Goal: Obtain resource: Download file/media

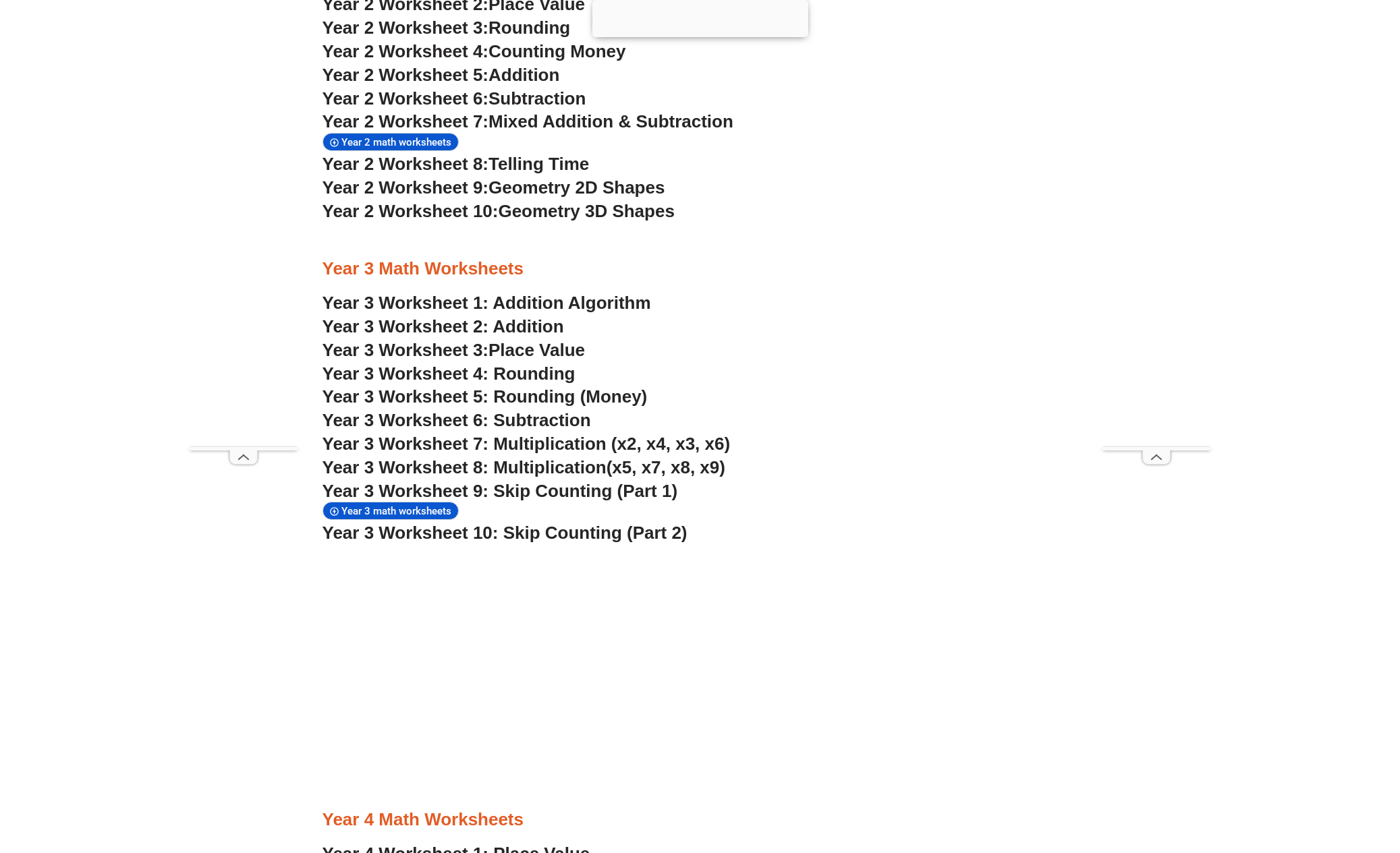
scroll to position [1869, 0]
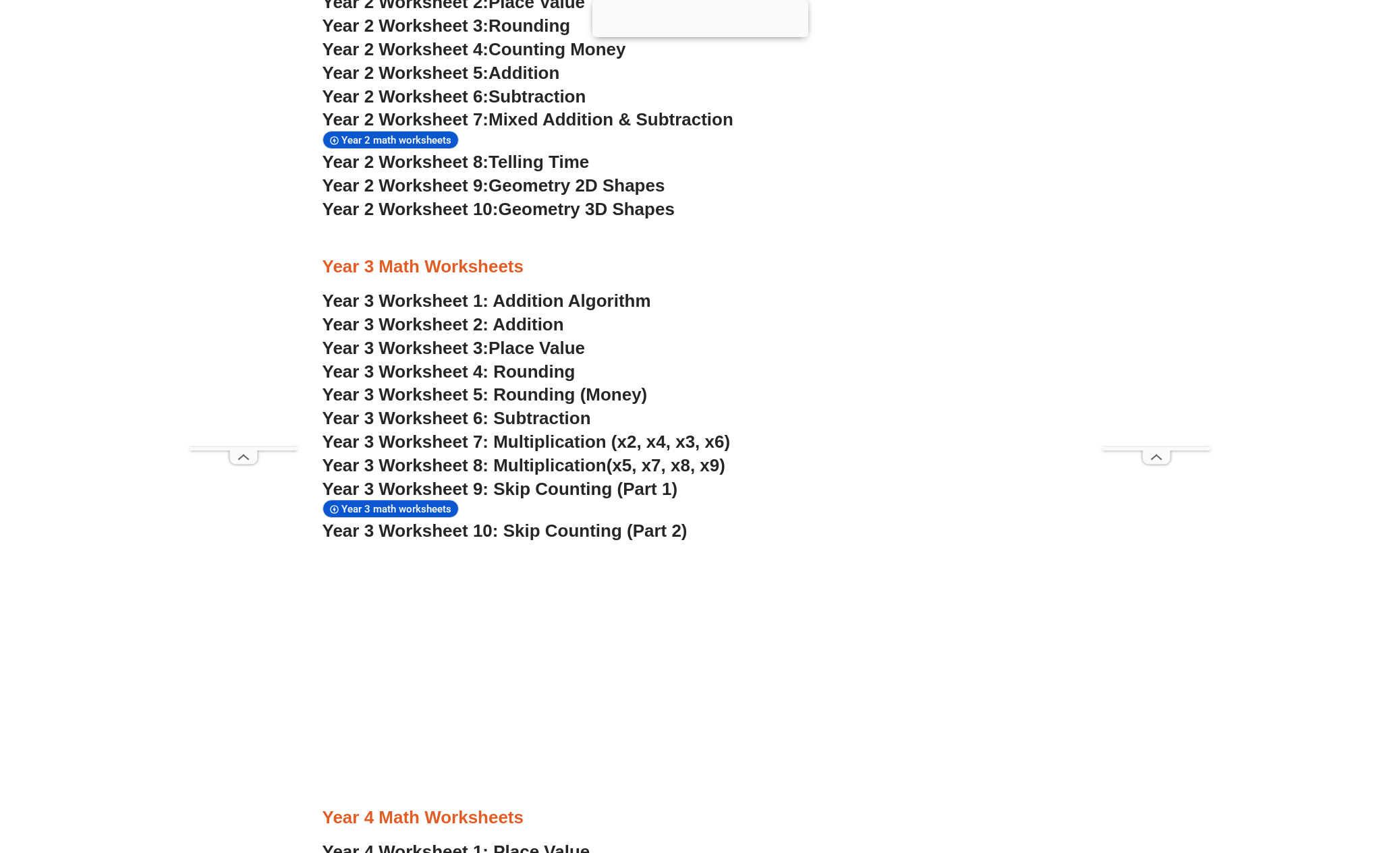
click at [522, 384] on span "Year 3 Worksheet 5: Rounding (Money)" at bounding box center [485, 394] width 325 height 20
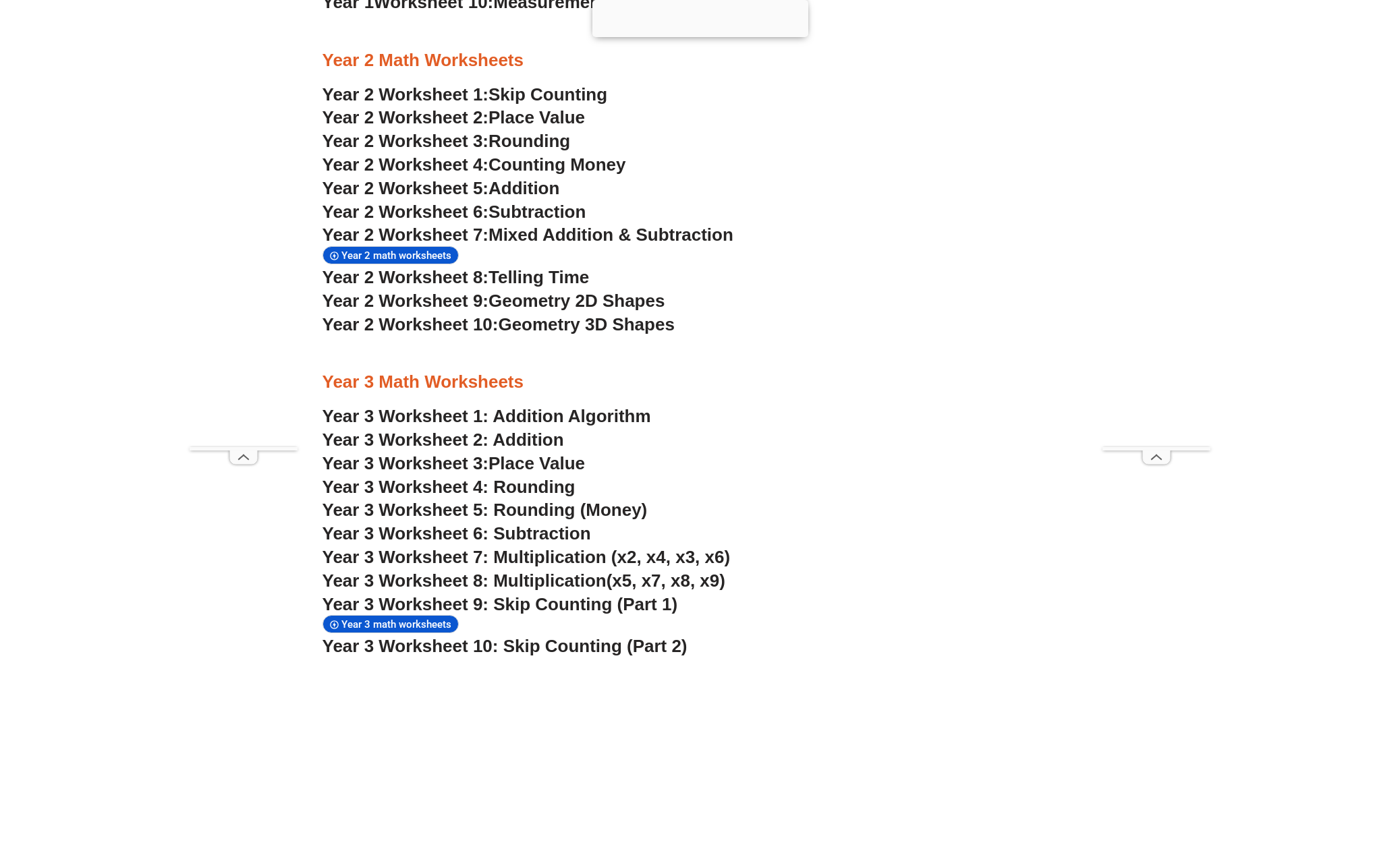
scroll to position [1755, 0]
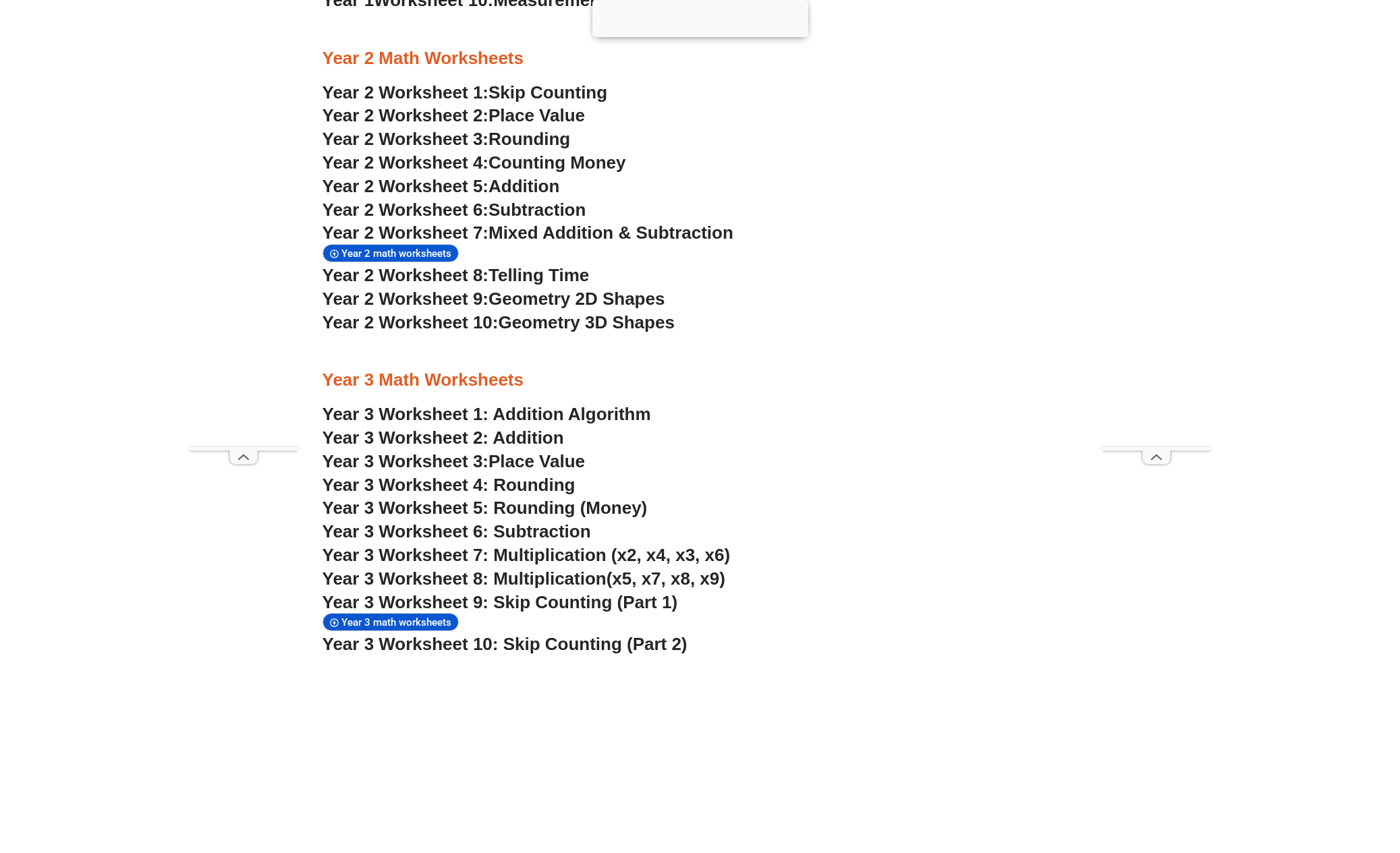
click at [540, 498] on span "Year 3 Worksheet 5: Rounding (Money)" at bounding box center [485, 508] width 325 height 20
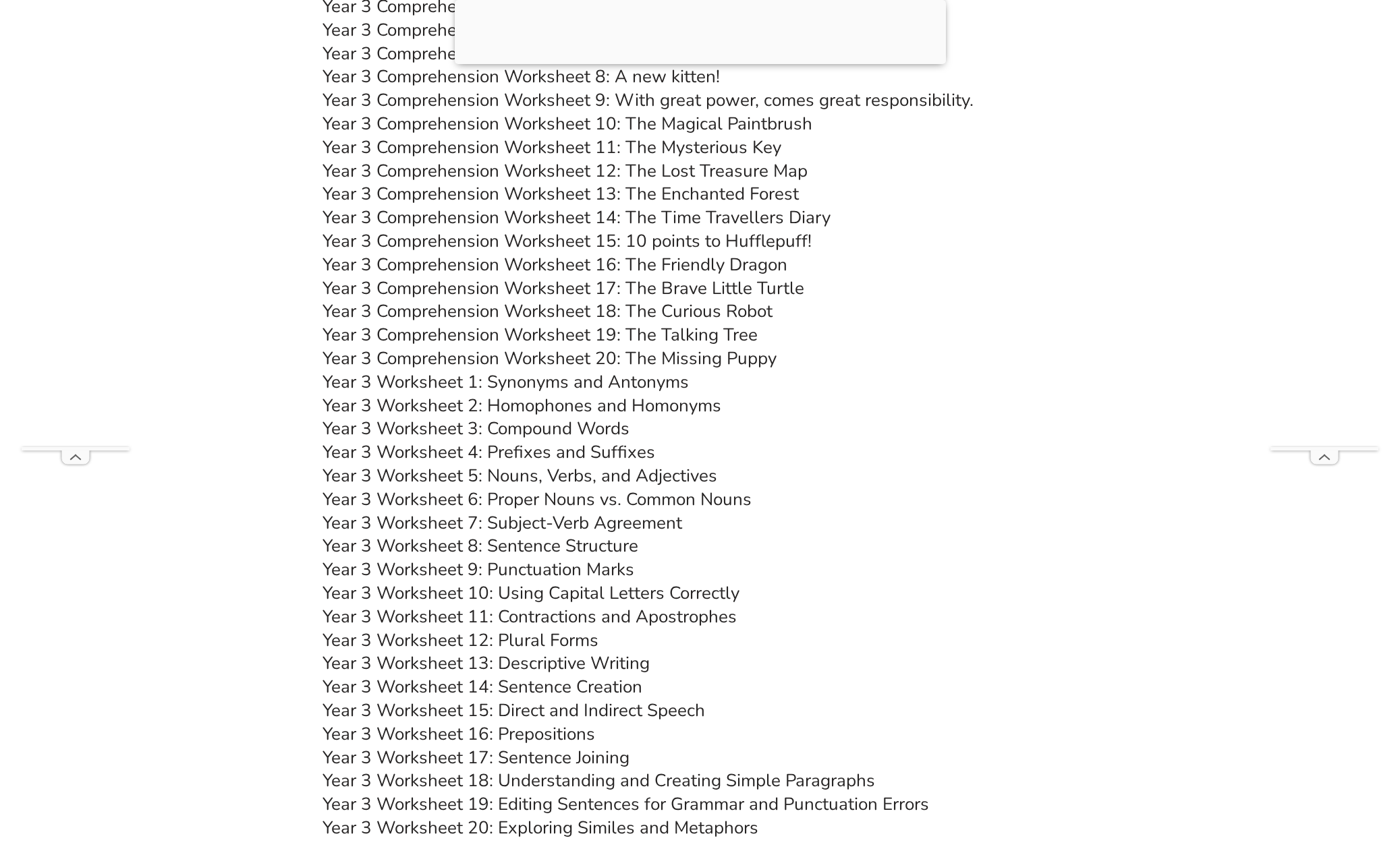
scroll to position [4809, 0]
click at [566, 462] on link "Year 3 Worksheet 5: Nouns, Verbs, and Adjectives" at bounding box center [520, 474] width 395 height 23
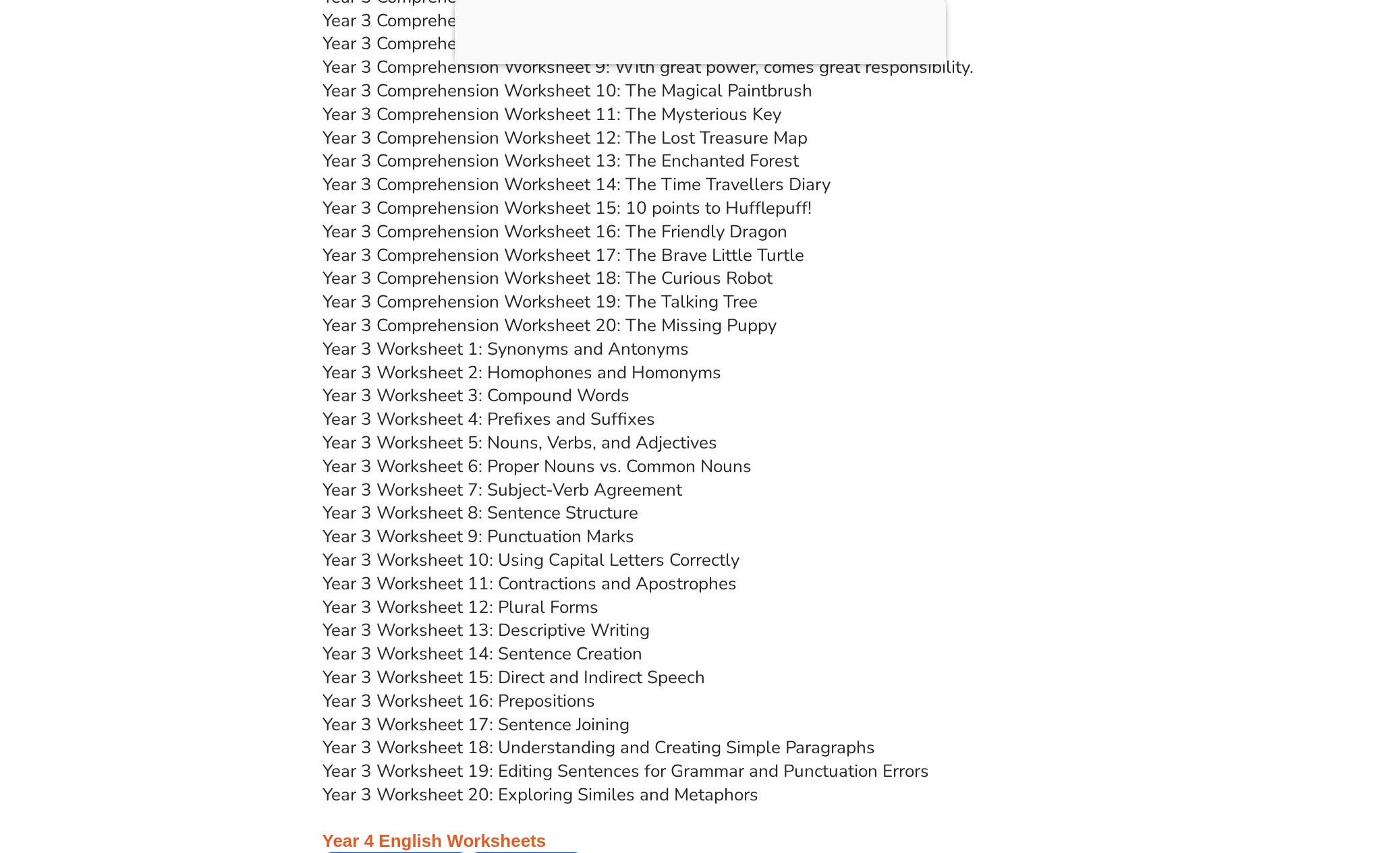
scroll to position [4870, 0]
click at [541, 524] on link "Year 3 Worksheet 9: Punctuation Marks" at bounding box center [478, 536] width 312 height 23
